Goal: Task Accomplishment & Management: Manage account settings

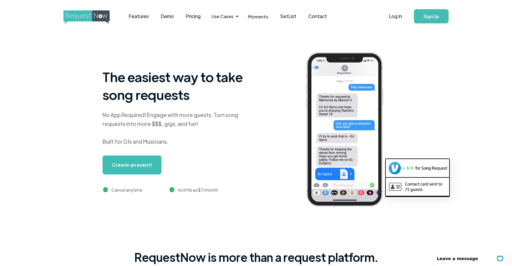
click at [435, 15] on link "Sign Up" at bounding box center [431, 16] width 35 height 14
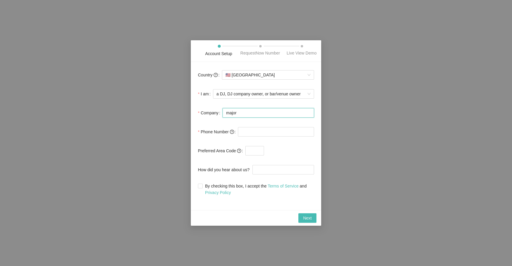
type input "major"
type input "Major Impact Ent"
type input "[PHONE_NUMBER]"
click at [252, 156] on input "text" at bounding box center [254, 150] width 19 height 9
type input "0"
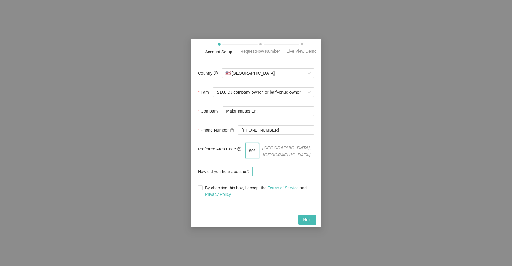
type input "609"
click at [260, 175] on input "How did you hear about us?" at bounding box center [283, 171] width 62 height 9
type input "YouTube"
click at [202, 188] on span at bounding box center [200, 187] width 5 height 5
click at [202, 188] on input "By checking this box, I accept the Terms of Service and Privacy Policy" at bounding box center [200, 187] width 4 height 4
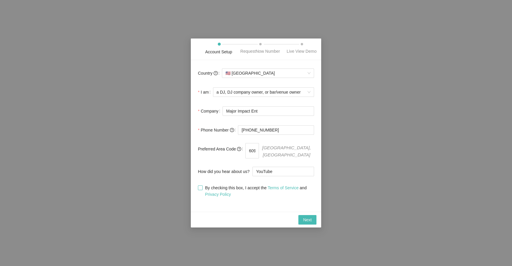
checkbox input "true"
click at [307, 221] on span "Next" at bounding box center [307, 220] width 9 height 7
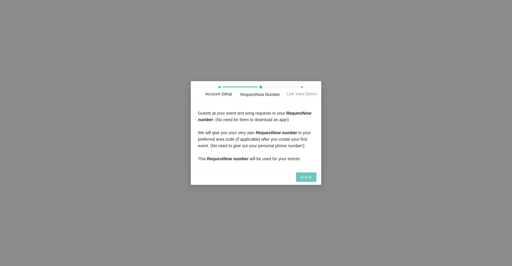
click at [304, 180] on span "Got it!" at bounding box center [306, 177] width 11 height 7
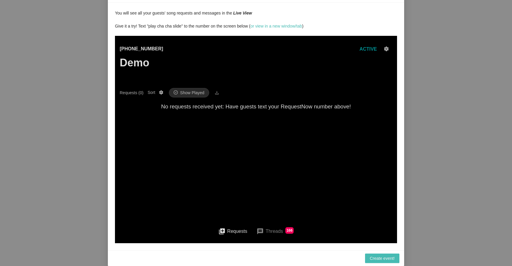
scroll to position [25, 0]
click at [370, 258] on span "Create event!" at bounding box center [382, 258] width 25 height 7
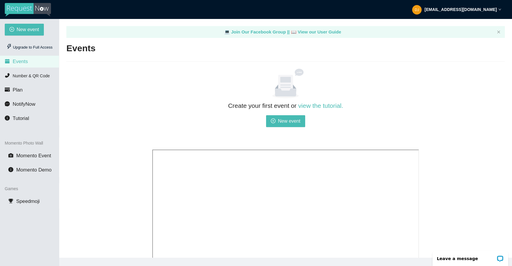
click at [18, 9] on img at bounding box center [28, 10] width 46 height 14
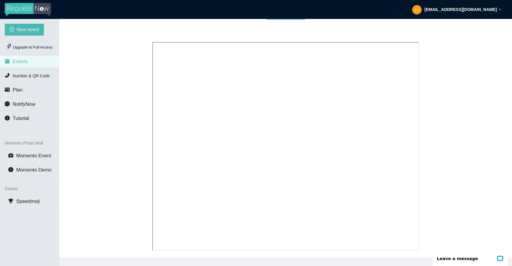
scroll to position [112, 0]
click at [21, 77] on span "Number & QR Code" at bounding box center [31, 75] width 37 height 5
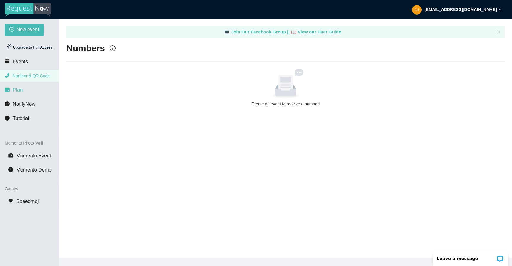
click at [20, 95] on li "Plan" at bounding box center [29, 90] width 59 height 12
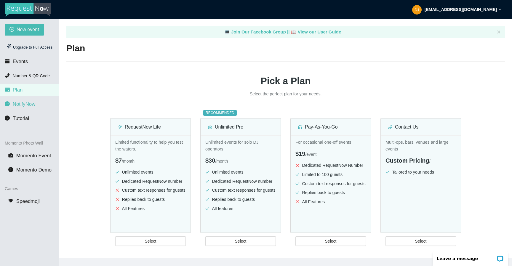
click at [23, 105] on span "NotifyNow" at bounding box center [24, 104] width 23 height 6
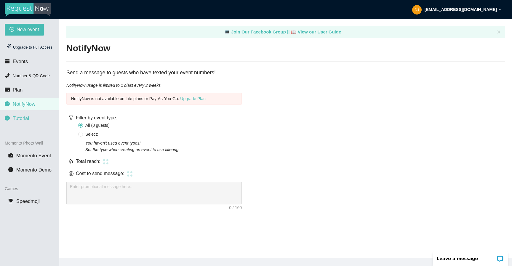
click at [22, 119] on span "Tutorial" at bounding box center [21, 119] width 16 height 6
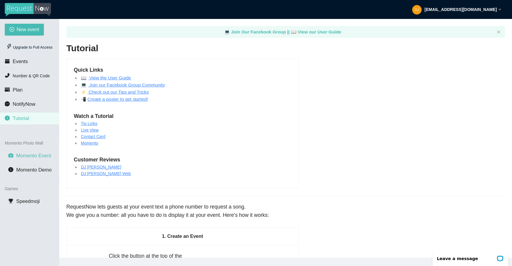
click at [33, 153] on span "Momento Event" at bounding box center [33, 156] width 35 height 6
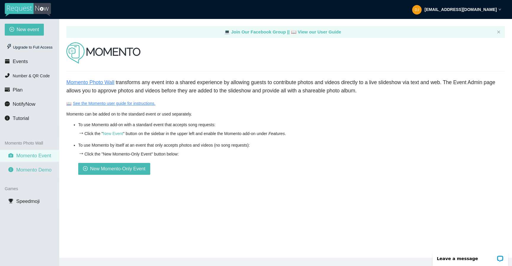
click at [35, 171] on span "Momento Demo" at bounding box center [33, 170] width 35 height 6
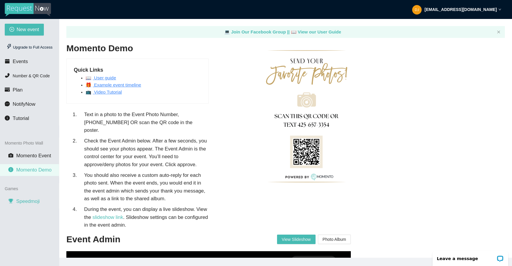
click at [31, 198] on li "Speedmoji" at bounding box center [29, 202] width 59 height 12
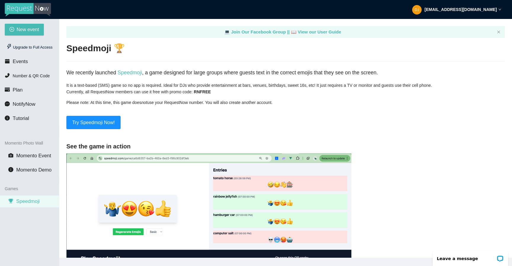
click at [25, 10] on img at bounding box center [28, 10] width 46 height 14
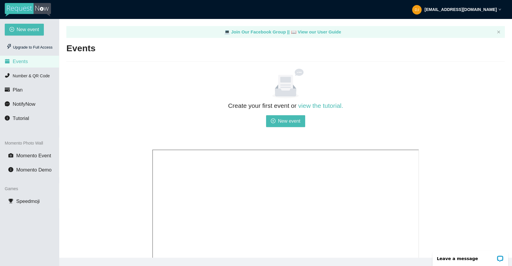
click at [493, 11] on strong "[EMAIL_ADDRESS][DOMAIN_NAME]" at bounding box center [461, 9] width 72 height 5
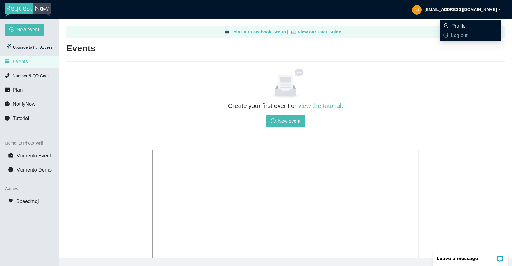
click at [463, 24] on span "Profile" at bounding box center [459, 26] width 14 height 6
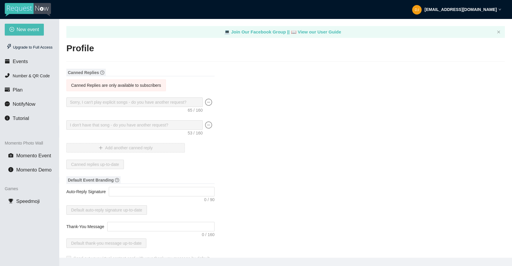
type textarea "[URL][DOMAIN_NAME]"
type input "Major Impact Ent"
type input "DJ"
type input "[PHONE_NUMBER]"
type input "[EMAIL_ADDRESS][DOMAIN_NAME]"
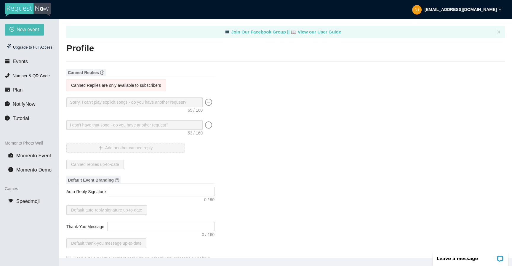
click at [465, 11] on strong "[EMAIL_ADDRESS][DOMAIN_NAME]" at bounding box center [461, 9] width 72 height 5
click at [271, 31] on link "💻 Join Our Facebook Group ||" at bounding box center [257, 31] width 67 height 5
click at [16, 46] on div "Upgrade to Full Access" at bounding box center [29, 47] width 49 height 12
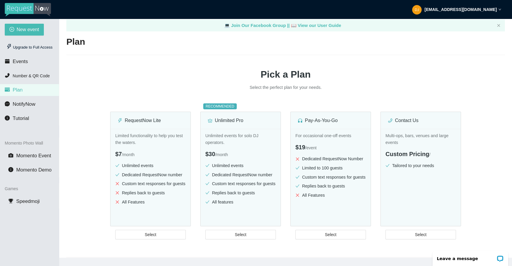
scroll to position [7, 0]
click at [18, 10] on img at bounding box center [28, 10] width 46 height 14
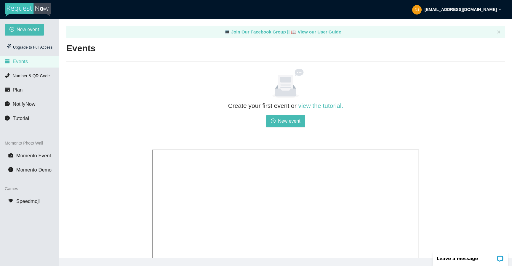
click at [18, 10] on img at bounding box center [28, 10] width 46 height 14
click at [323, 33] on link "📖 View our User Guide" at bounding box center [316, 31] width 50 height 5
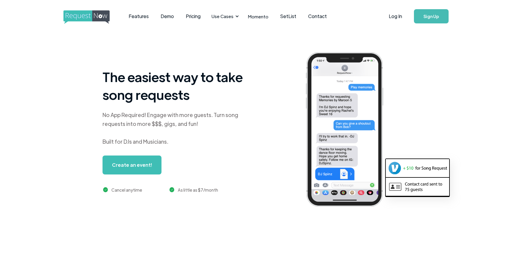
click at [124, 118] on div "No App Required! Engage with more guests. Turn song requests into more $$$, gig…" at bounding box center [177, 129] width 148 height 36
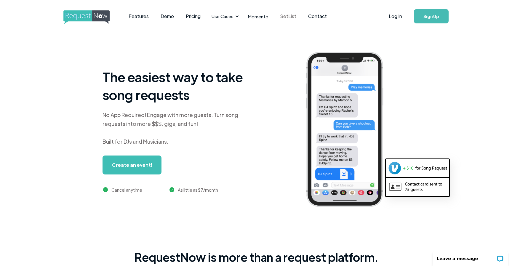
click at [289, 15] on link "SetList" at bounding box center [288, 16] width 28 height 18
